Goal: Task Accomplishment & Management: Complete application form

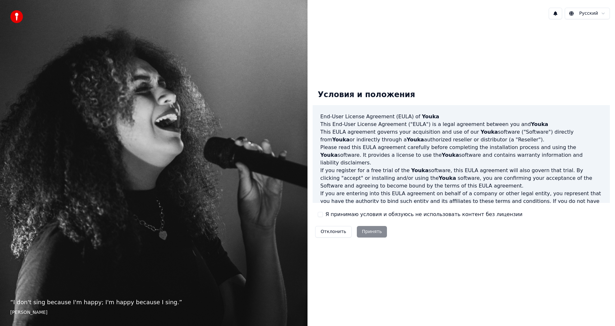
click at [342, 215] on label "Я принимаю условия и обязуюсь не использовать контент без лицензии" at bounding box center [424, 215] width 197 height 8
click at [323, 215] on button "Я принимаю условия и обязуюсь не использовать контент без лицензии" at bounding box center [320, 214] width 5 height 5
click at [365, 230] on button "Принять" at bounding box center [372, 232] width 30 height 12
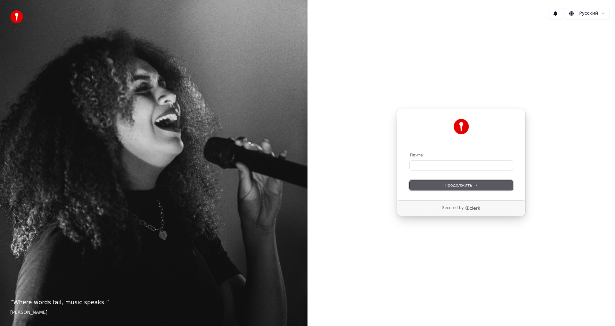
click at [455, 182] on button "Продолжить" at bounding box center [461, 185] width 103 height 10
click at [453, 205] on p "Secured by" at bounding box center [452, 207] width 21 height 5
click at [433, 165] on input "Почта" at bounding box center [461, 166] width 103 height 10
